Goal: Information Seeking & Learning: Learn about a topic

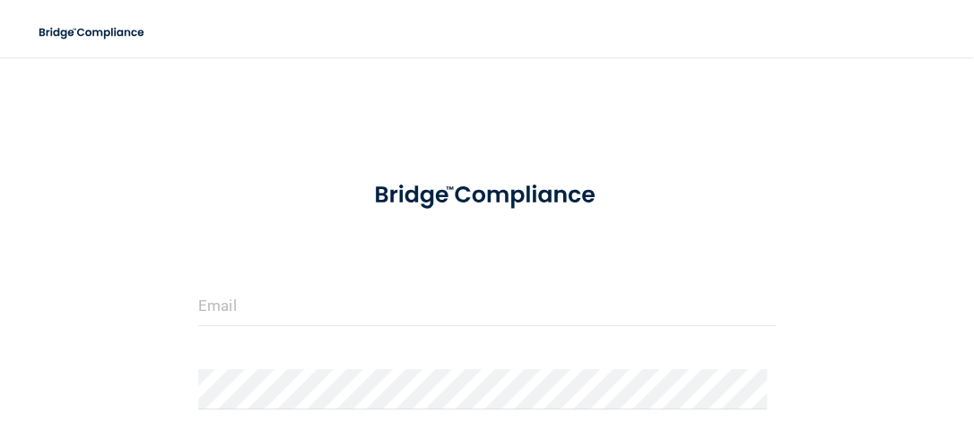
type input "[EMAIL_ADDRESS][DOMAIN_NAME]"
click at [813, 365] on div "[EMAIL_ADDRESS][DOMAIN_NAME] Invalid email/password. You don't have permission …" at bounding box center [487, 346] width 902 height 543
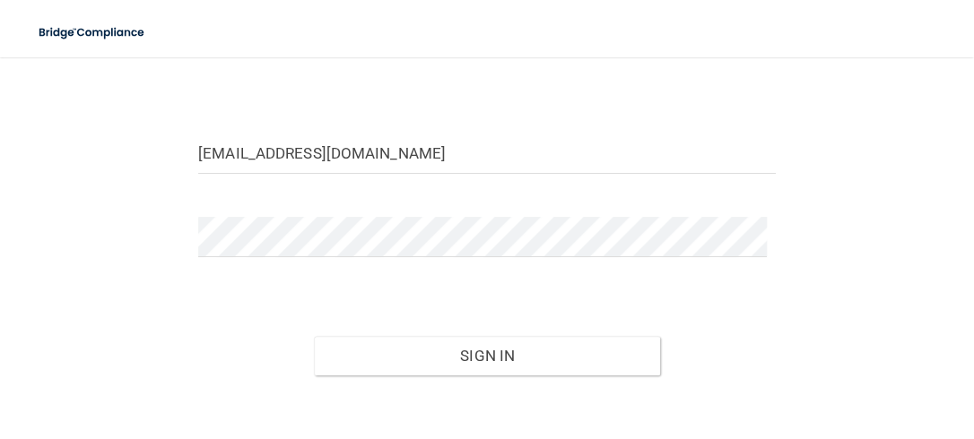
scroll to position [179, 0]
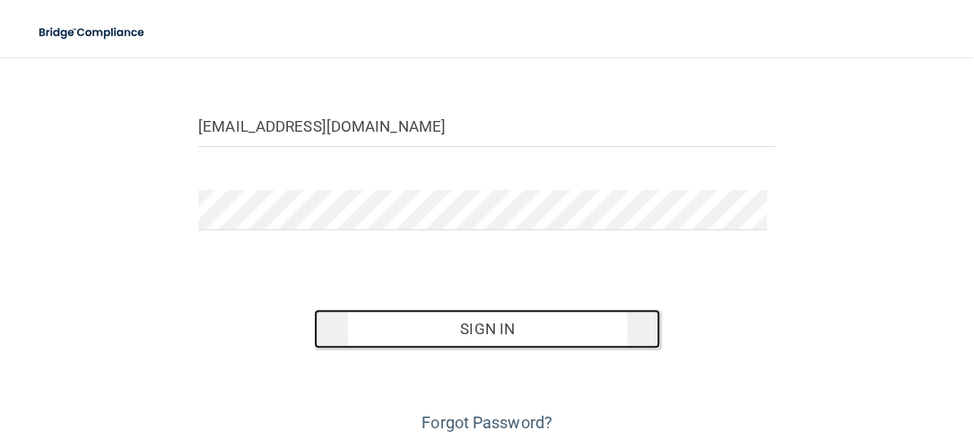
click at [558, 332] on button "Sign In" at bounding box center [487, 328] width 346 height 39
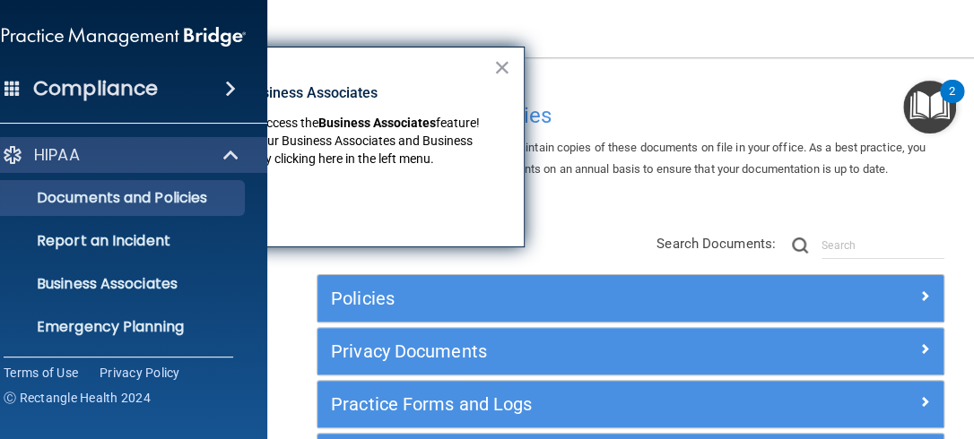
click at [381, 63] on div "× New Location for Business Associates We've made it easier to access the Busin…" at bounding box center [309, 147] width 430 height 201
click at [505, 66] on button "×" at bounding box center [501, 67] width 17 height 29
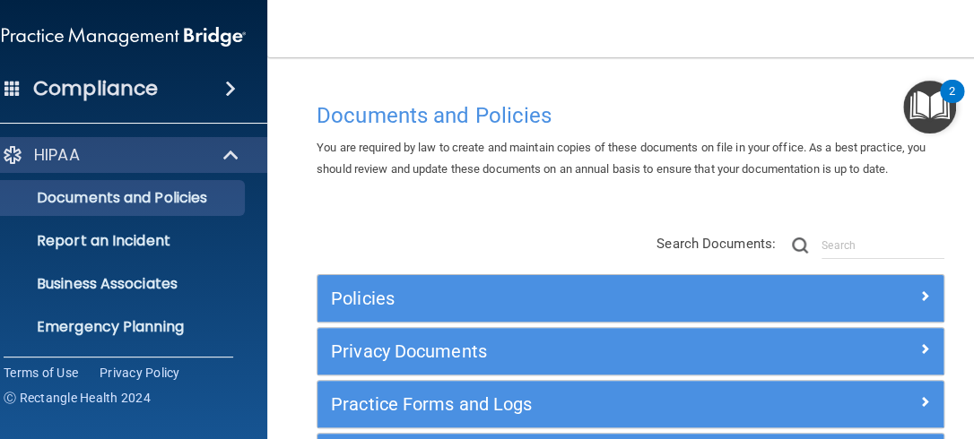
click at [105, 84] on h4 "Compliance" at bounding box center [95, 88] width 125 height 25
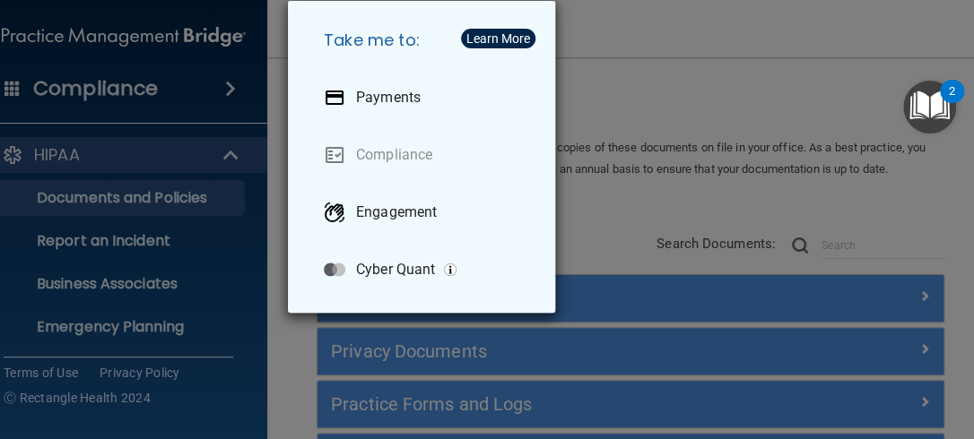
click at [681, 77] on div "Take me to: Payments Compliance Engagement Cyber Quant" at bounding box center [487, 219] width 974 height 439
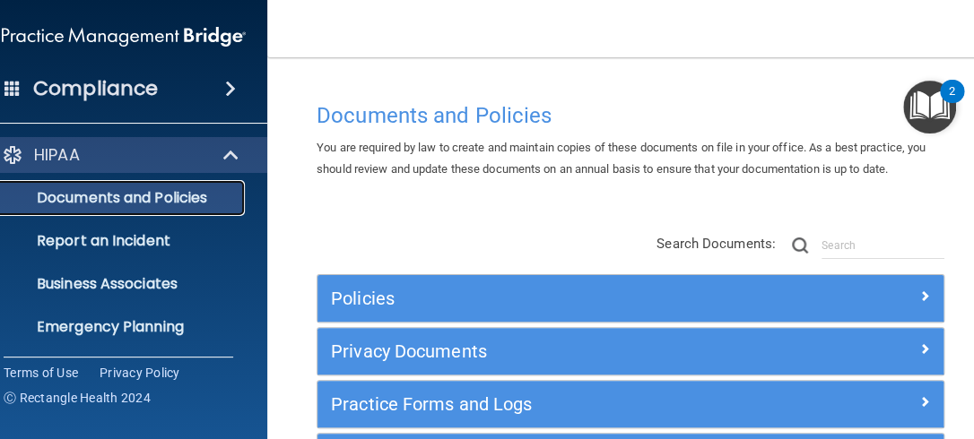
click at [179, 197] on p "Documents and Policies" at bounding box center [114, 198] width 245 height 18
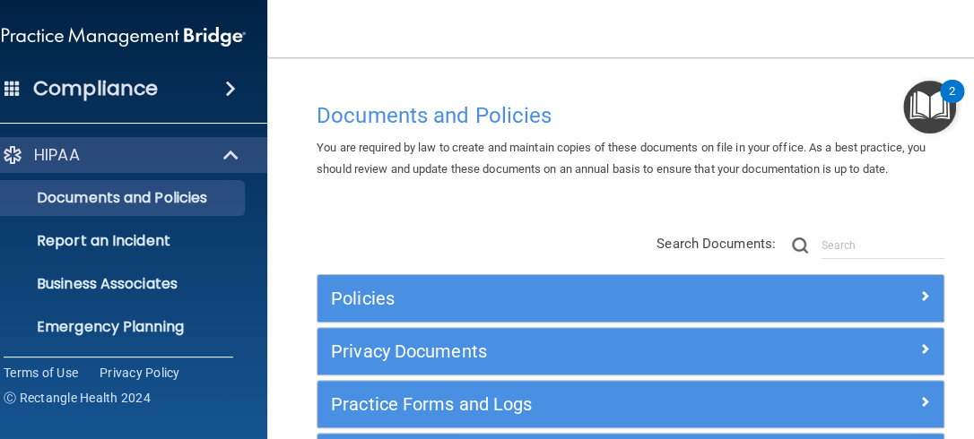
click at [227, 88] on span at bounding box center [230, 89] width 11 height 22
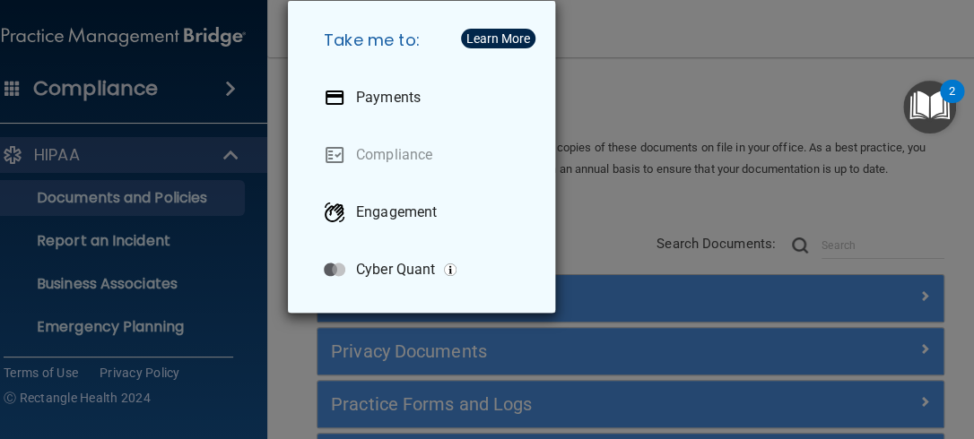
click at [610, 72] on div "Take me to: Payments Compliance Engagement Cyber Quant" at bounding box center [487, 219] width 974 height 439
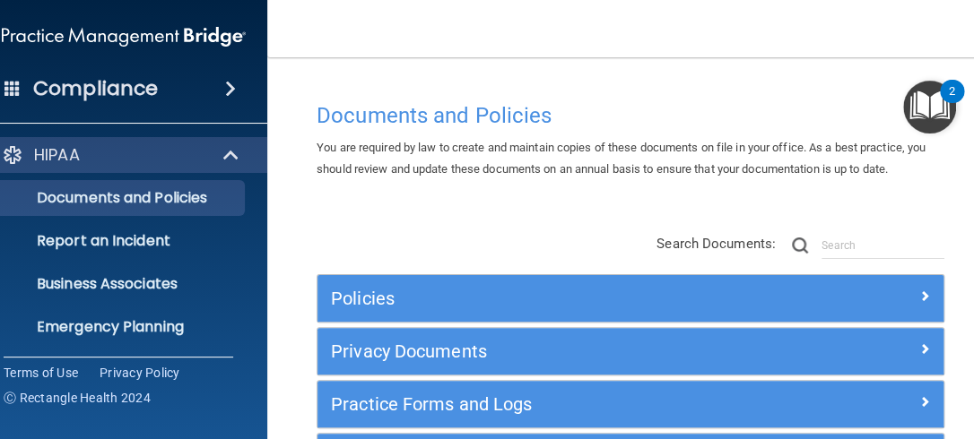
click at [786, 190] on div "Documents and Policies You are required by law to create and maintain copies of…" at bounding box center [630, 306] width 655 height 427
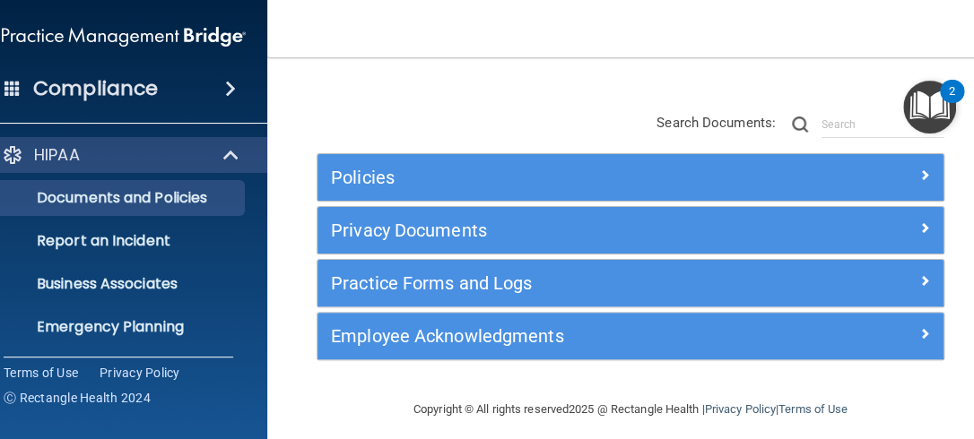
scroll to position [133, 0]
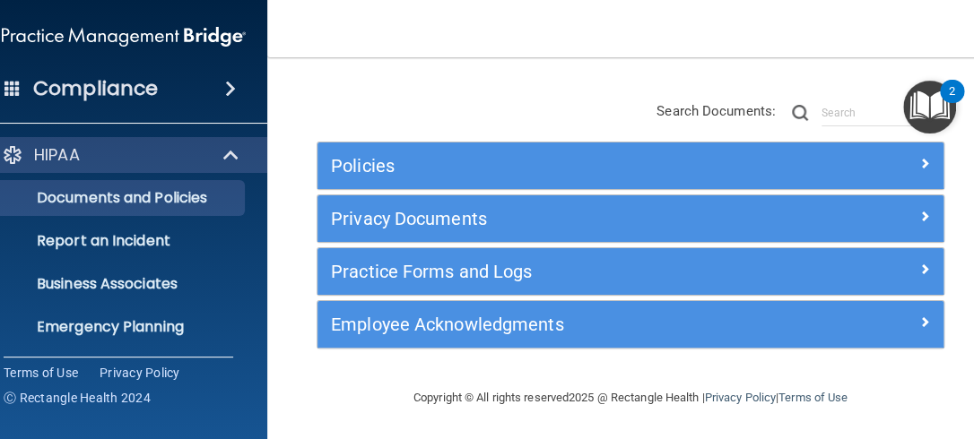
click at [225, 88] on span at bounding box center [230, 89] width 11 height 22
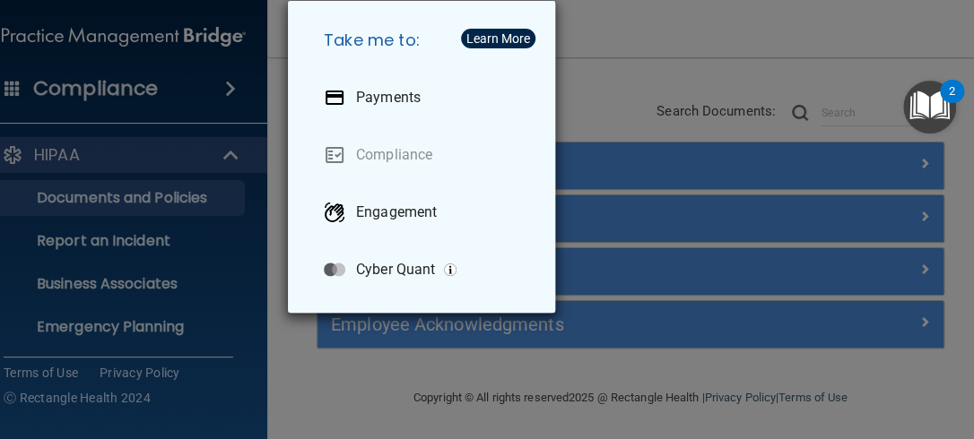
click at [657, 87] on div "Take me to: Payments Compliance Engagement Cyber Quant" at bounding box center [487, 219] width 974 height 439
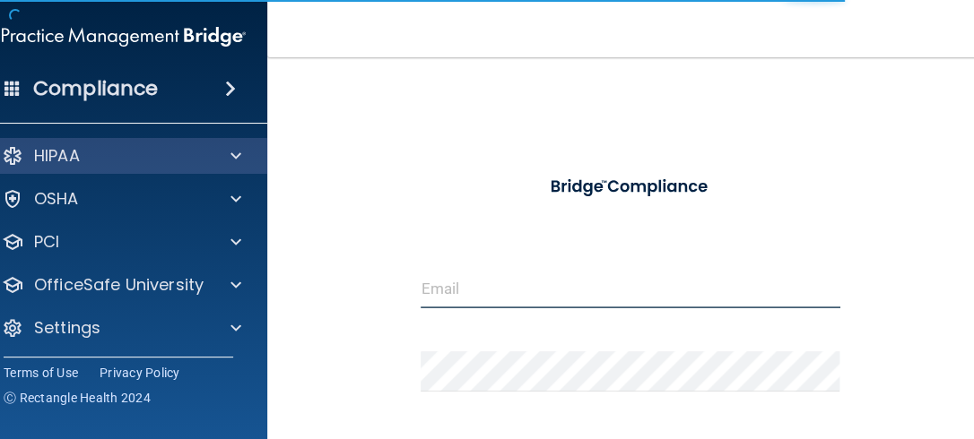
type input "[EMAIL_ADDRESS][DOMAIN_NAME]"
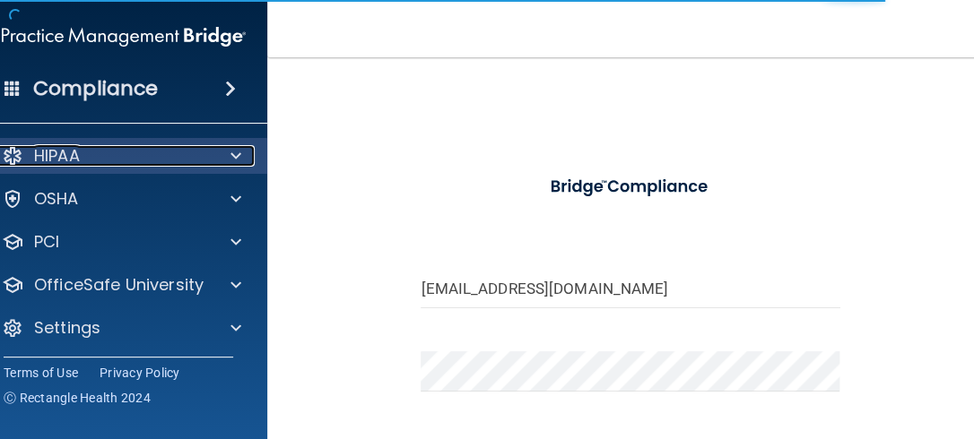
click at [57, 167] on p "HIPAA" at bounding box center [57, 156] width 46 height 22
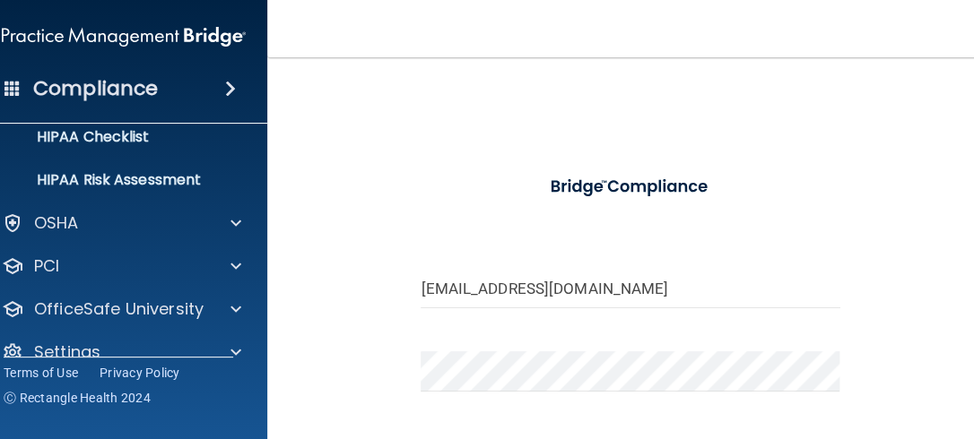
scroll to position [287, 0]
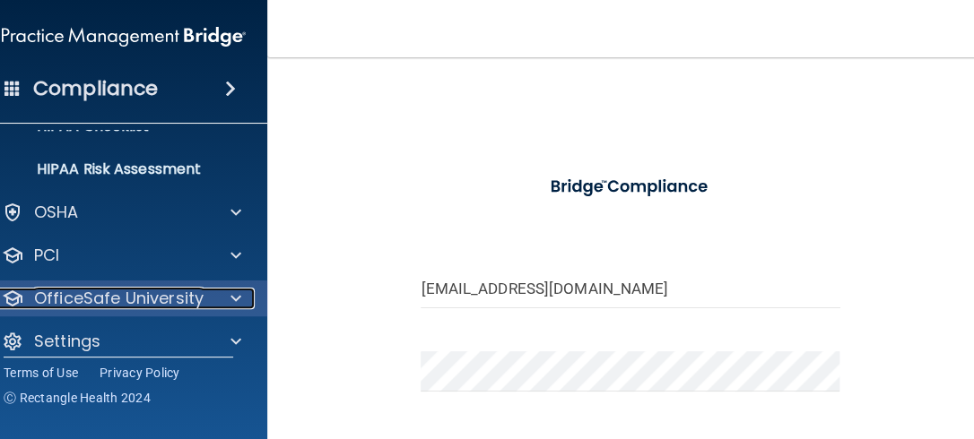
click at [139, 308] on p "OfficeSafe University" at bounding box center [118, 299] width 169 height 22
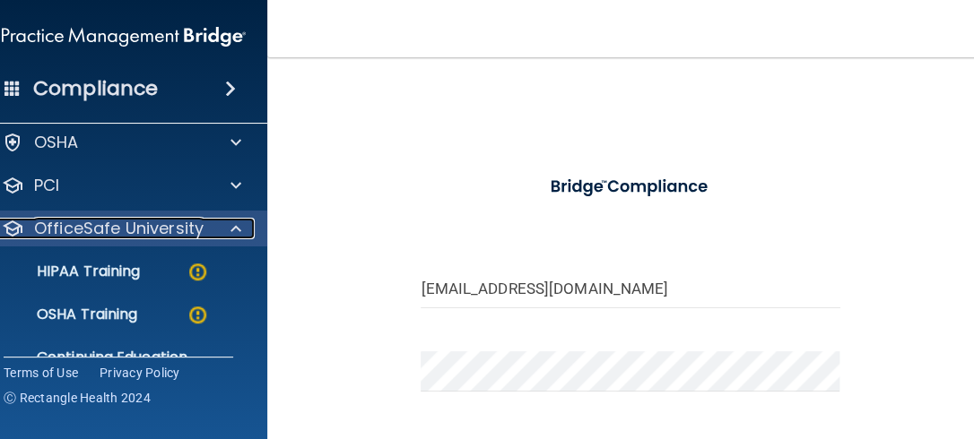
scroll to position [359, 0]
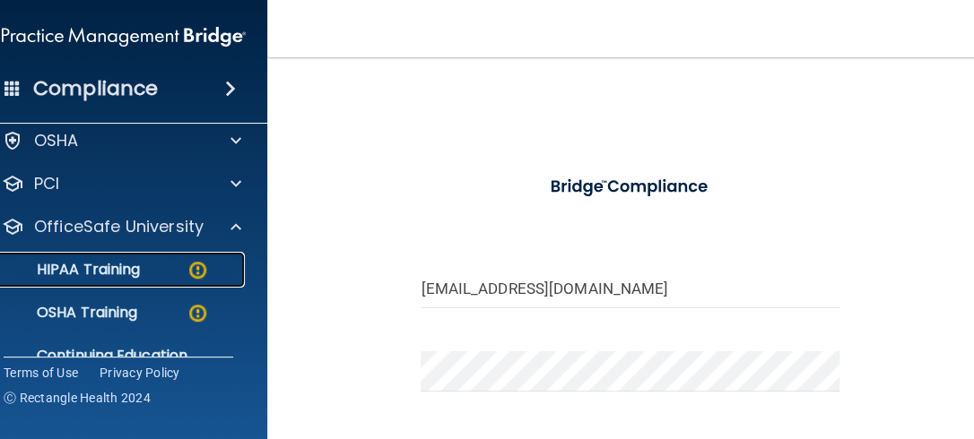
click at [119, 267] on p "HIPAA Training" at bounding box center [66, 270] width 148 height 18
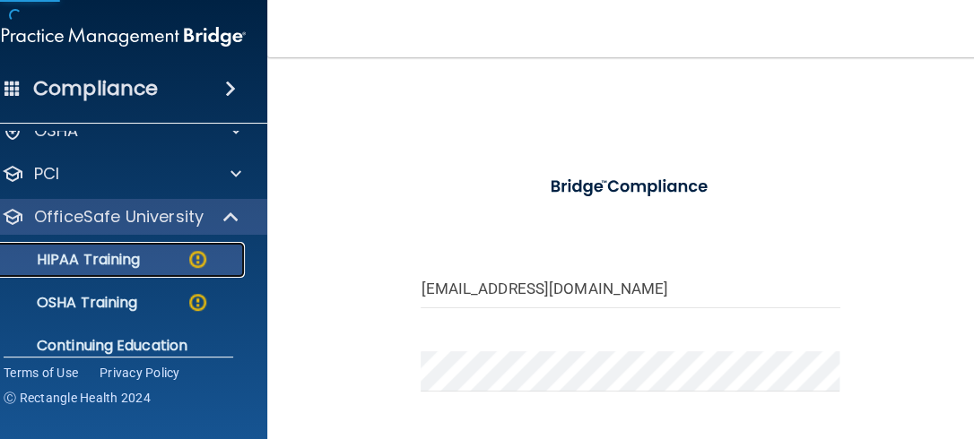
scroll to position [57, 0]
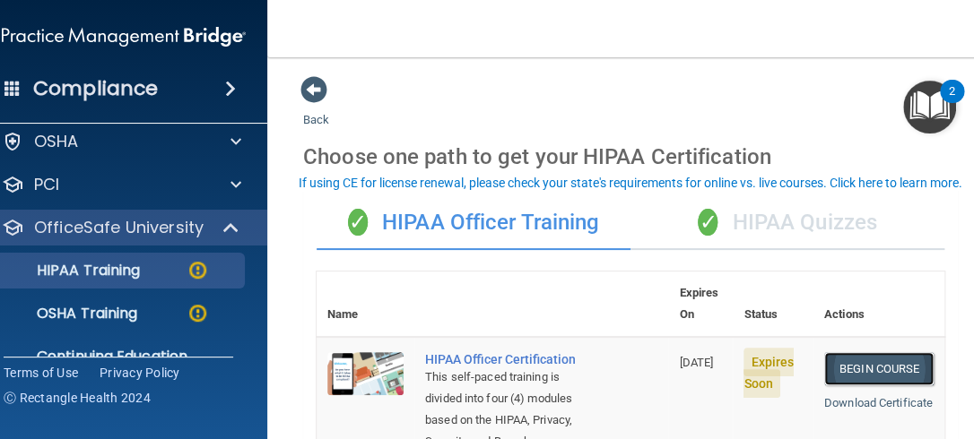
click at [881, 352] on link "Begin Course" at bounding box center [878, 368] width 109 height 33
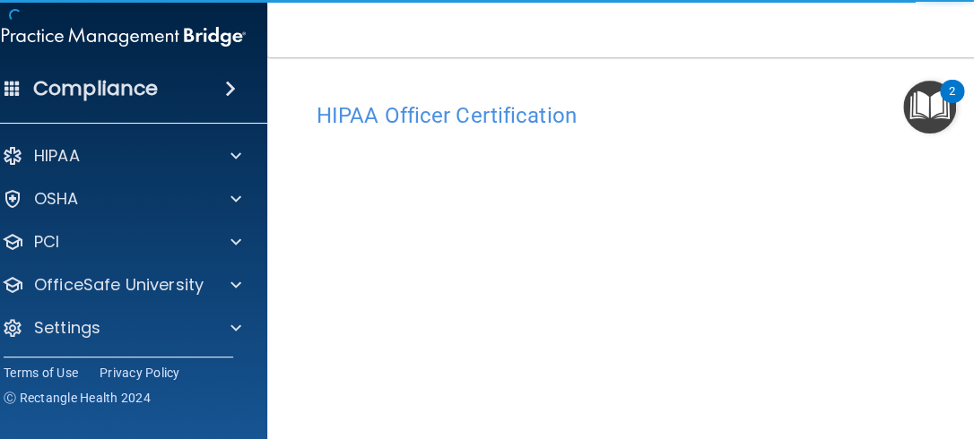
scroll to position [71, 0]
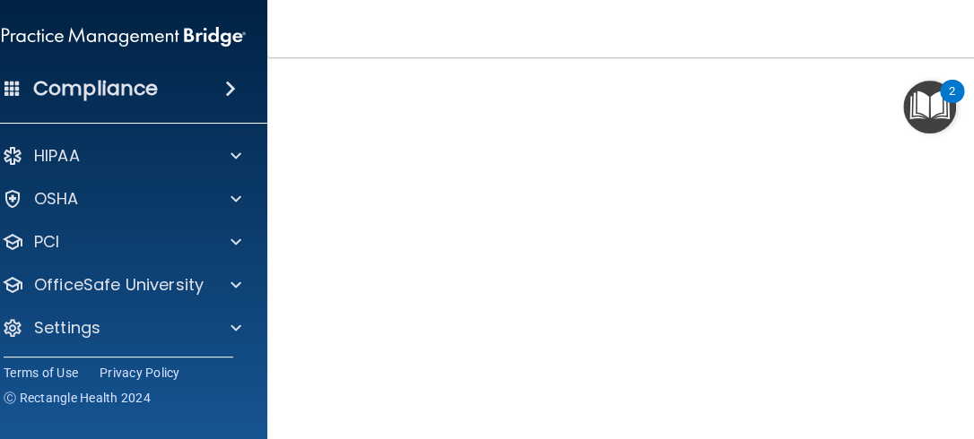
click at [959, 314] on main "HIPAA Officer Certification This course doesn’t expire until 10/15/2025. Are yo…" at bounding box center [630, 248] width 726 height 382
click at [950, 373] on div "HIPAA Officer Certification This course doesn’t expire until 10/15/2025. Are yo…" at bounding box center [630, 301] width 655 height 652
click at [939, 383] on div "HIPAA Officer Certification This course doesn’t expire until 10/15/2025. Are yo…" at bounding box center [630, 301] width 655 height 652
click at [959, 404] on main "HIPAA Officer Certification This course doesn’t expire until 10/15/2025. Are yo…" at bounding box center [630, 248] width 726 height 382
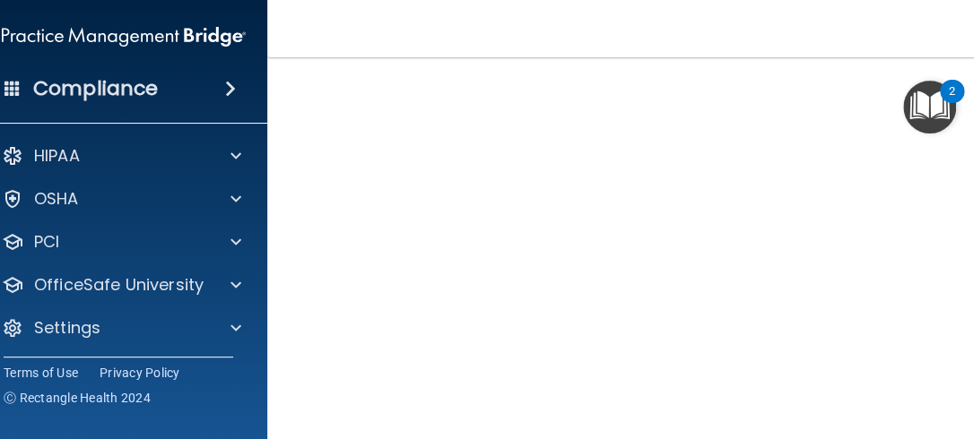
click at [957, 416] on main "HIPAA Officer Certification This course doesn’t expire until 10/15/2025. Are yo…" at bounding box center [630, 248] width 726 height 382
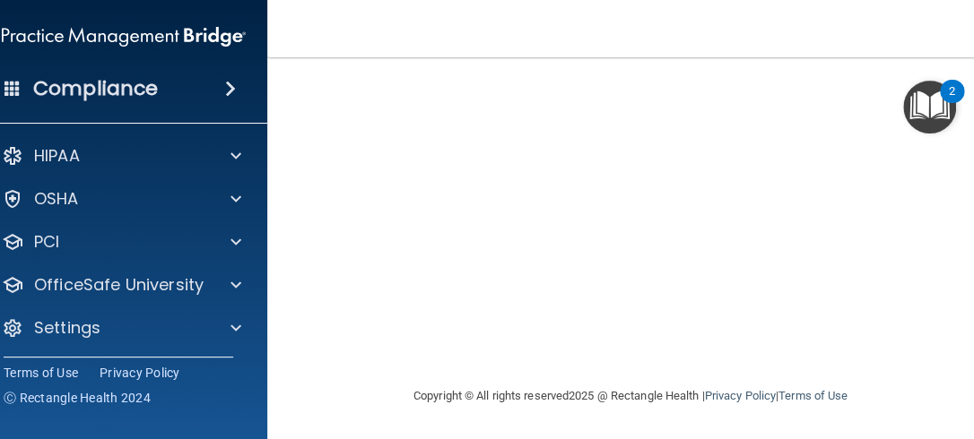
click at [972, 191] on main "HIPAA Officer Certification This course doesn’t expire until 10/15/2025. Are yo…" at bounding box center [630, 248] width 726 height 382
